Goal: Navigation & Orientation: Find specific page/section

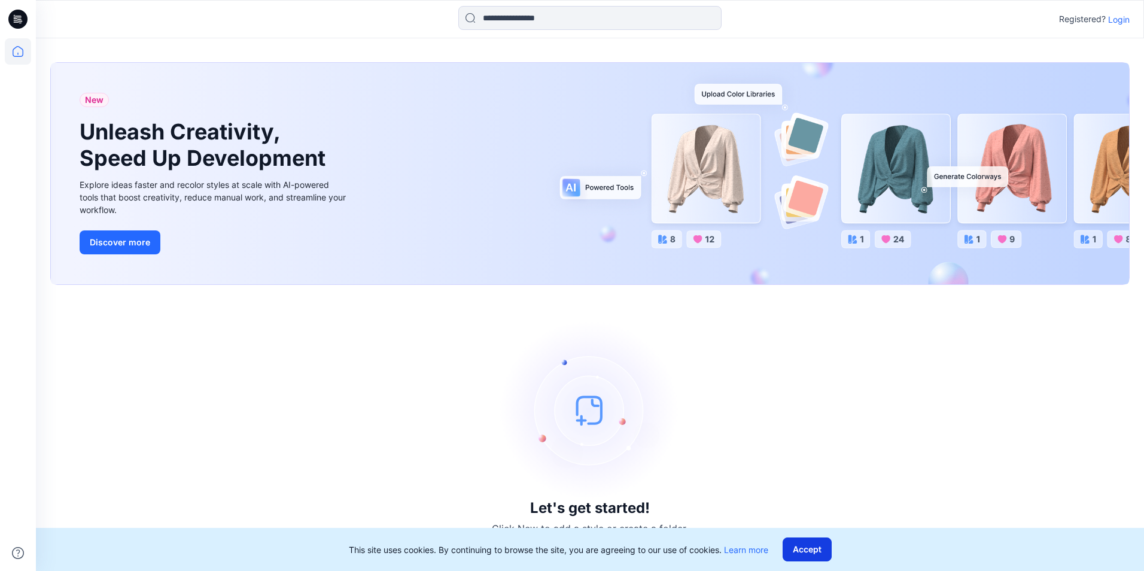
click at [811, 550] on button "Accept" at bounding box center [806, 549] width 49 height 24
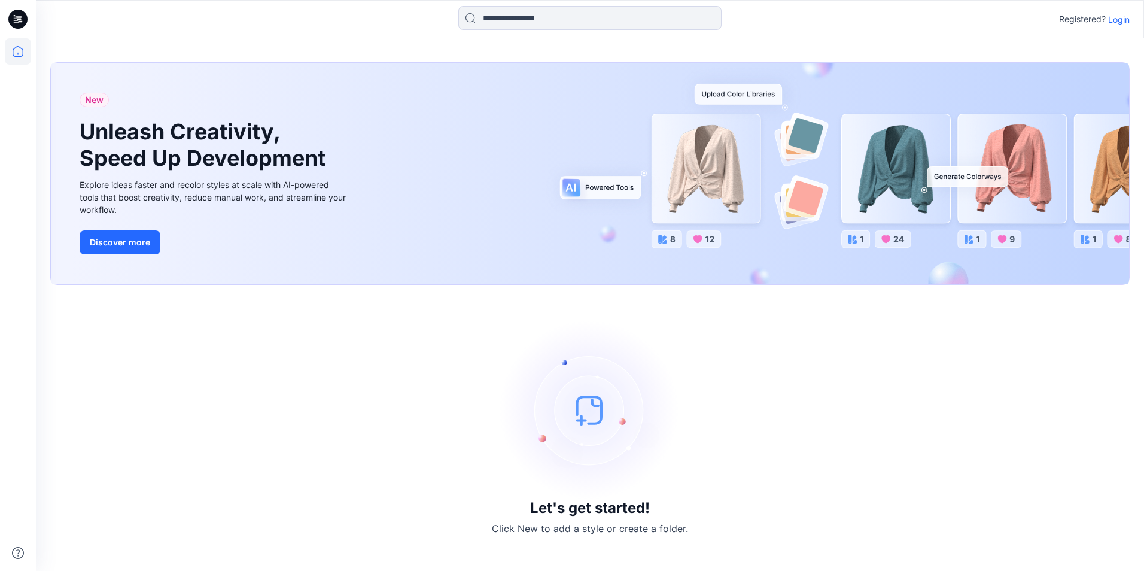
click at [1121, 25] on p "Login" at bounding box center [1119, 19] width 22 height 13
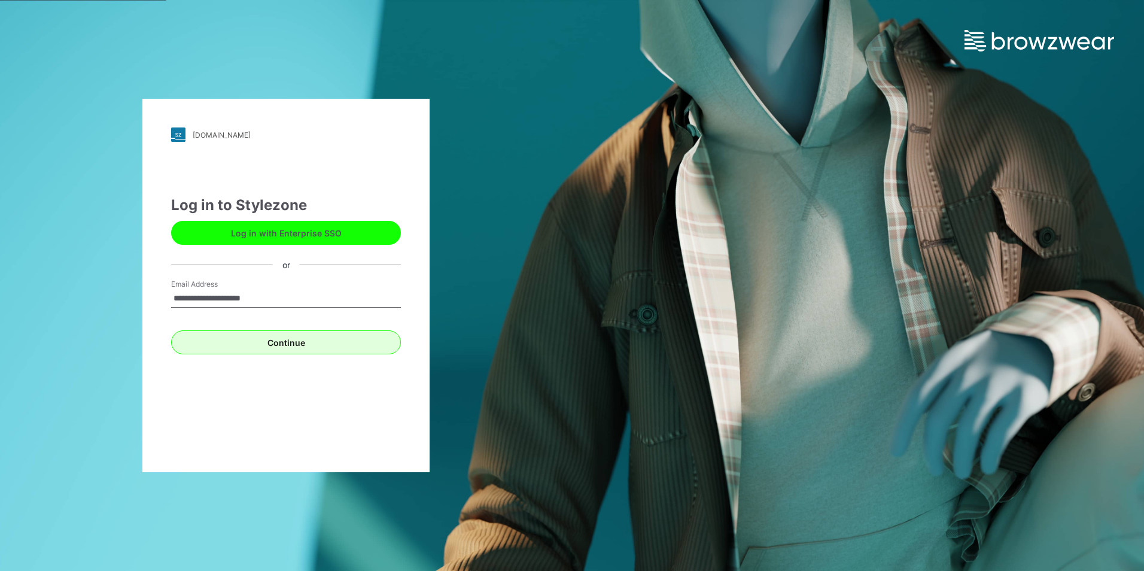
type input "**********"
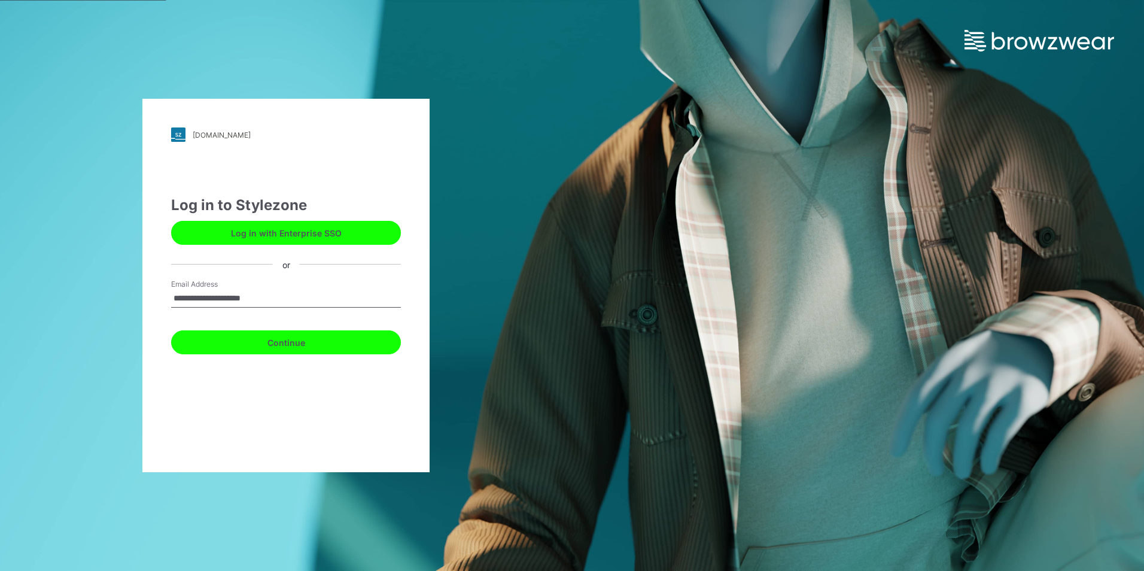
click at [270, 337] on button "Continue" at bounding box center [286, 342] width 230 height 24
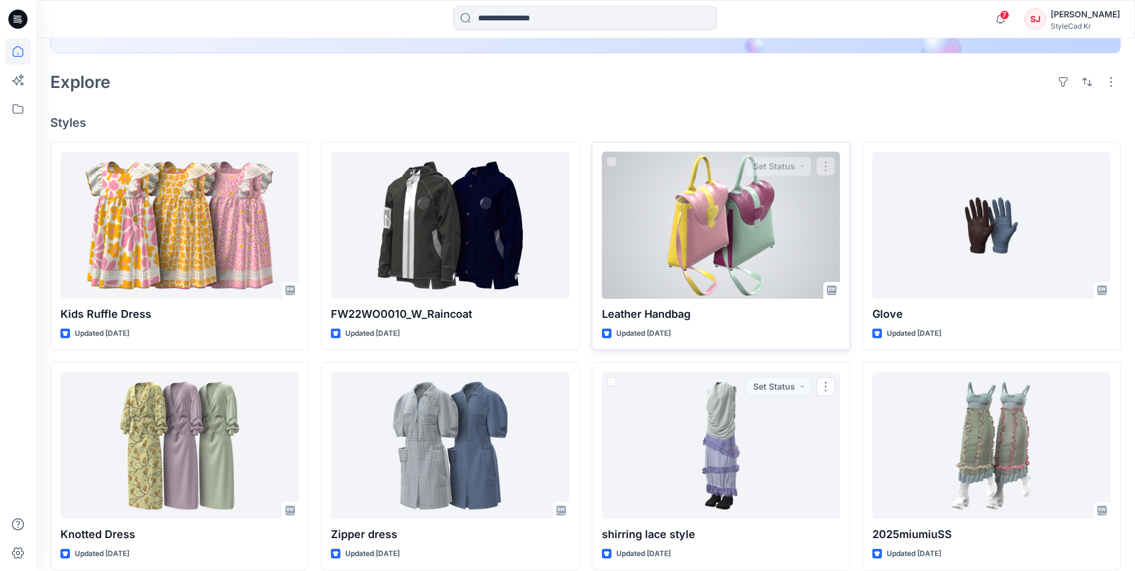
scroll to position [179, 0]
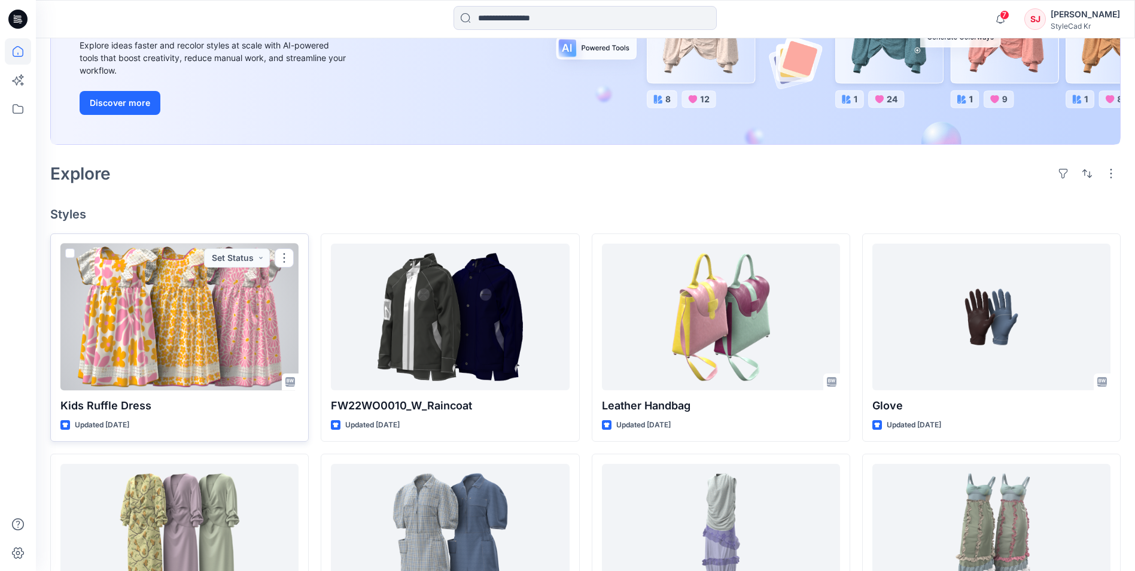
click at [266, 309] on div at bounding box center [179, 316] width 238 height 147
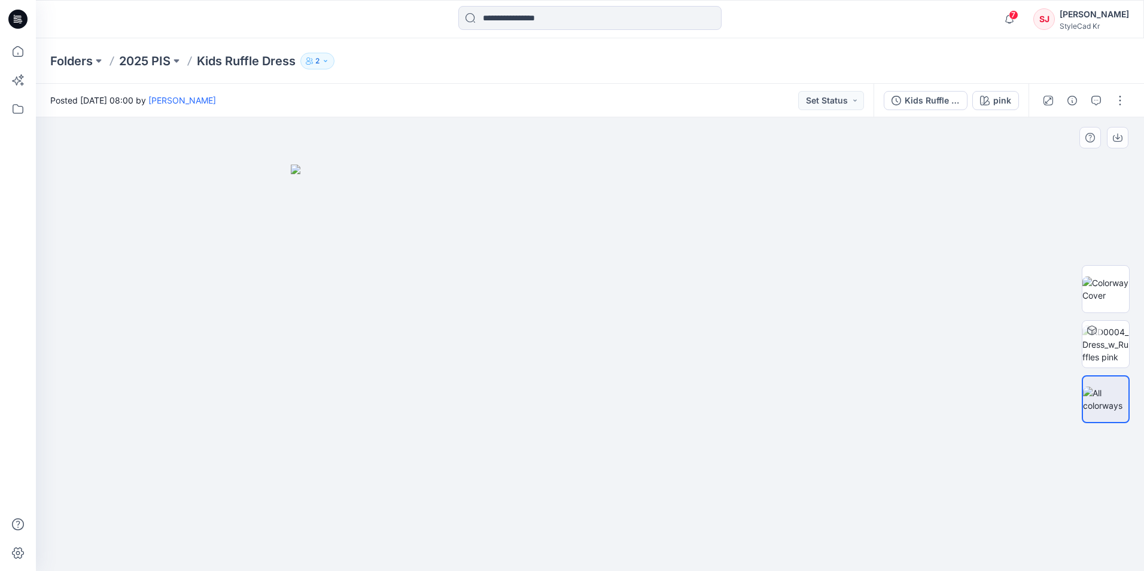
click at [739, 340] on img at bounding box center [590, 367] width 598 height 406
click at [1018, 11] on span "7" at bounding box center [1013, 15] width 10 height 10
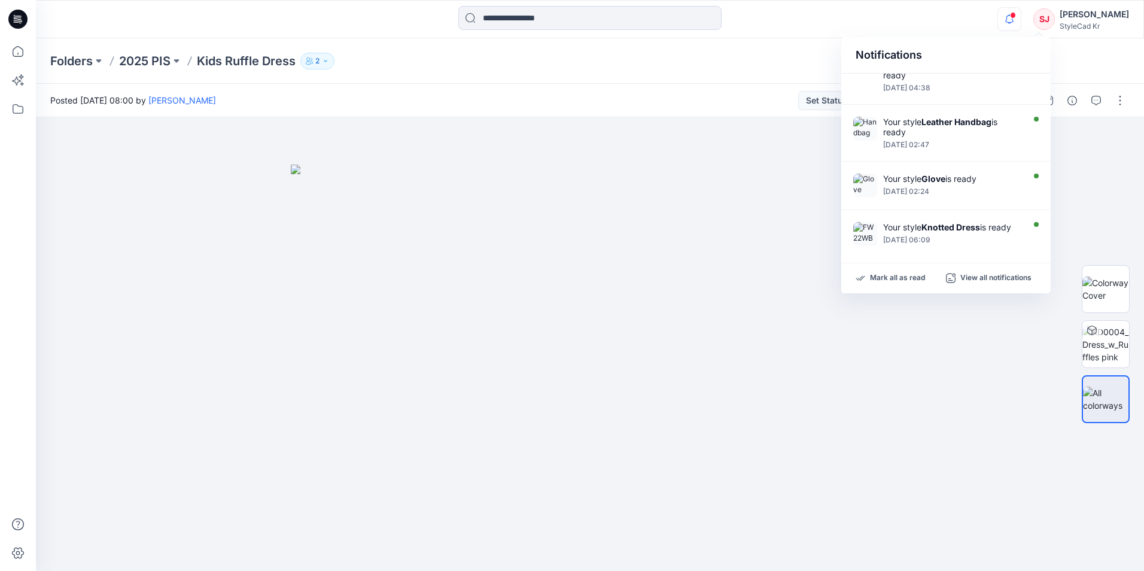
scroll to position [384, 0]
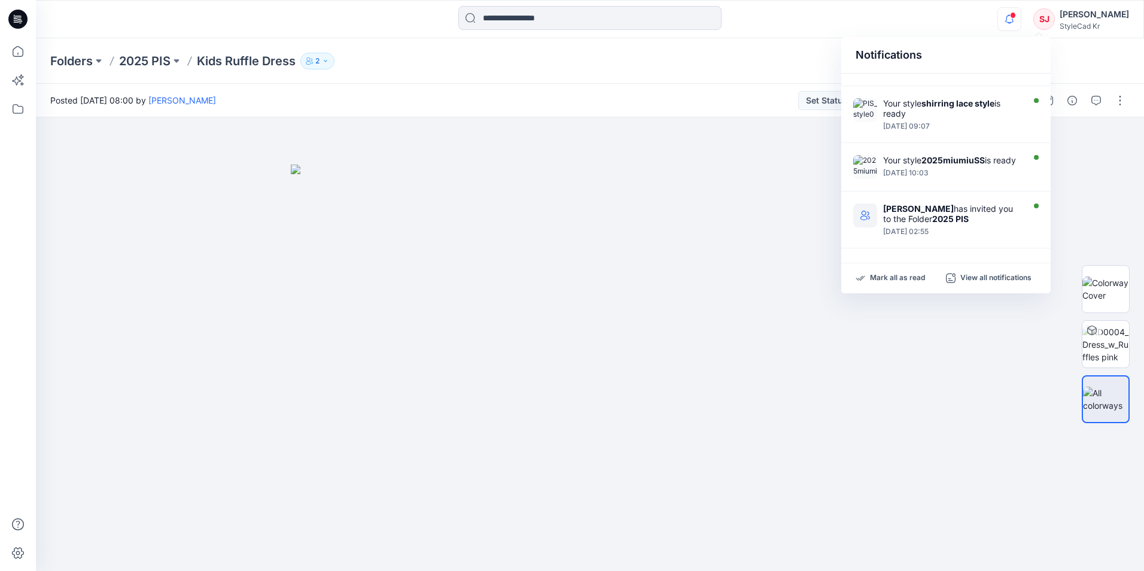
click at [770, 75] on div "Folders 2025 PIS Kids Ruffle Dress 2" at bounding box center [590, 60] width 1108 height 45
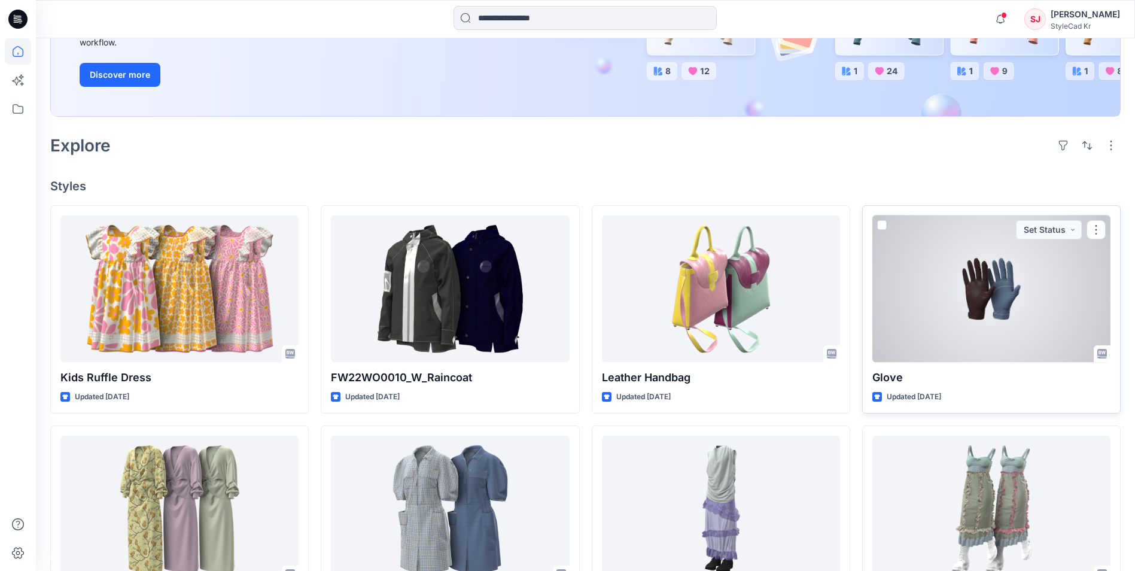
scroll to position [179, 0]
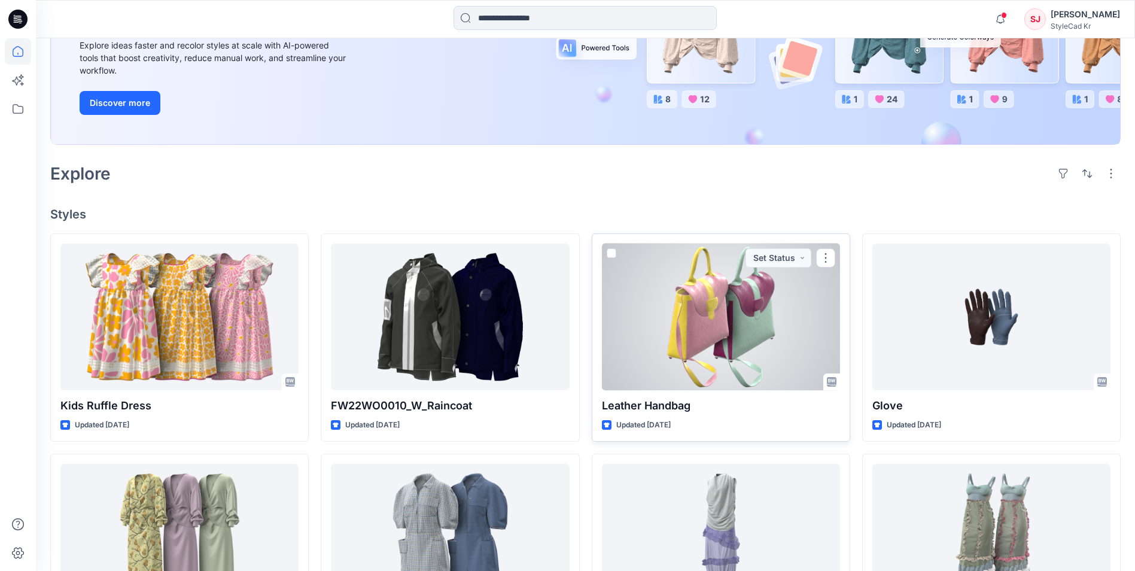
click at [751, 346] on div at bounding box center [721, 316] width 238 height 147
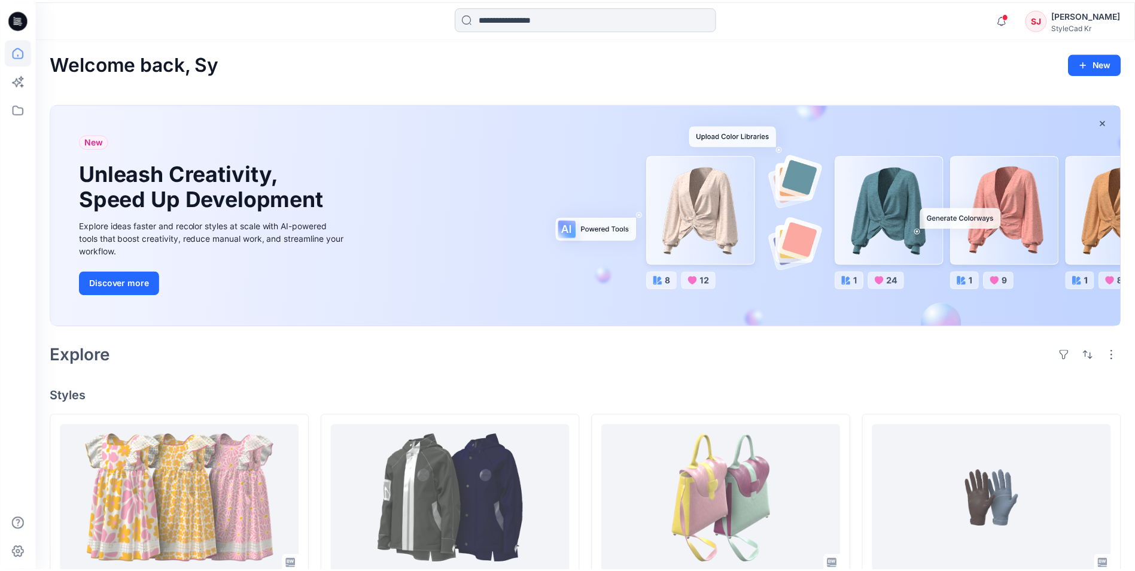
scroll to position [179, 0]
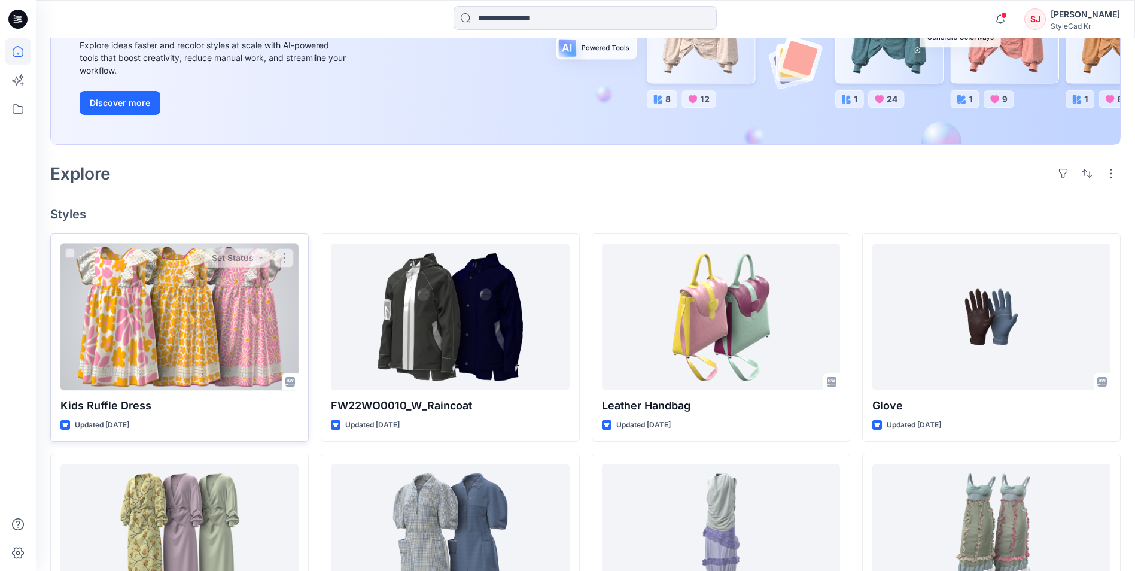
click at [162, 300] on div at bounding box center [179, 316] width 238 height 147
